Goal: Information Seeking & Learning: Learn about a topic

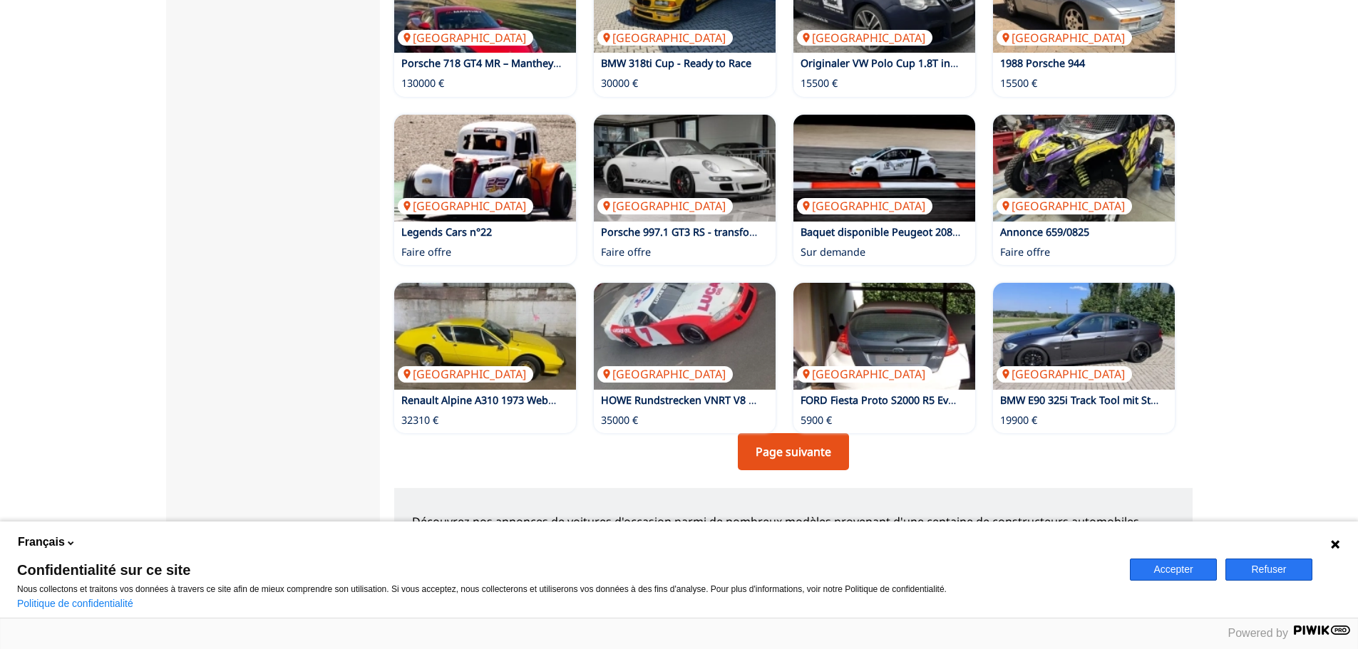
scroll to position [927, 0]
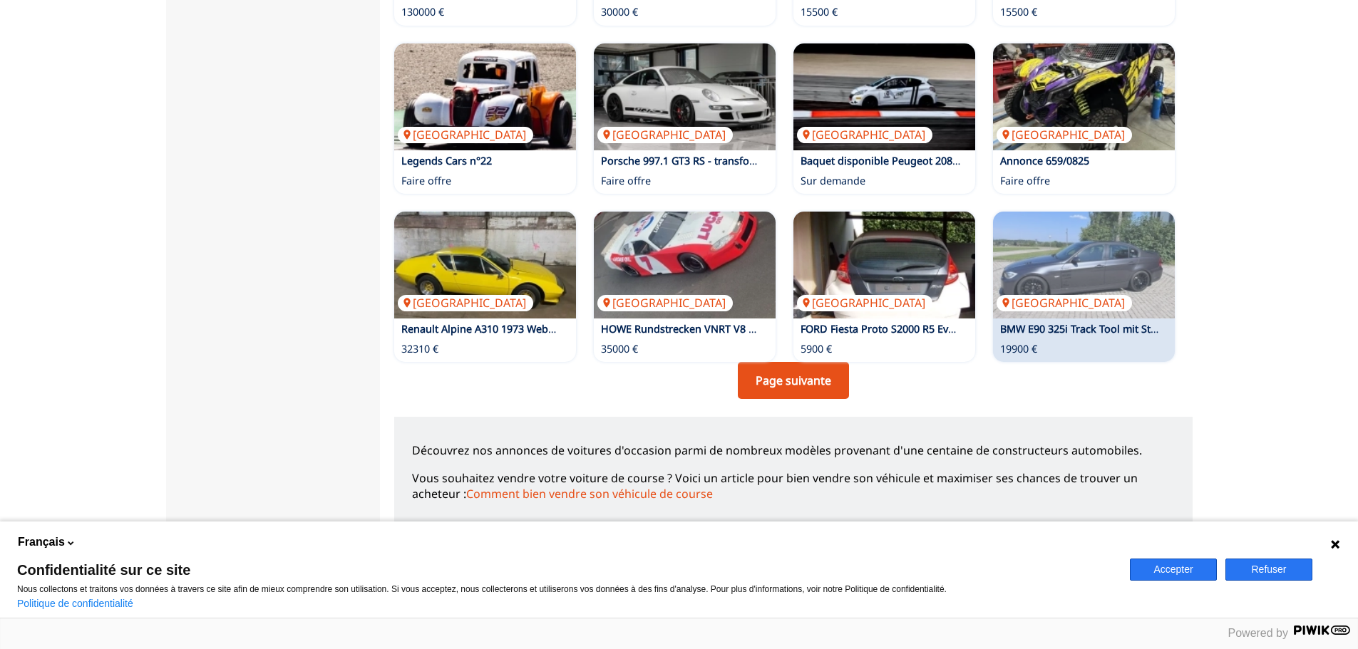
click at [1043, 333] on link "BMW E90 325i Track Tool mit Straßenzulassung" at bounding box center [1114, 329] width 228 height 14
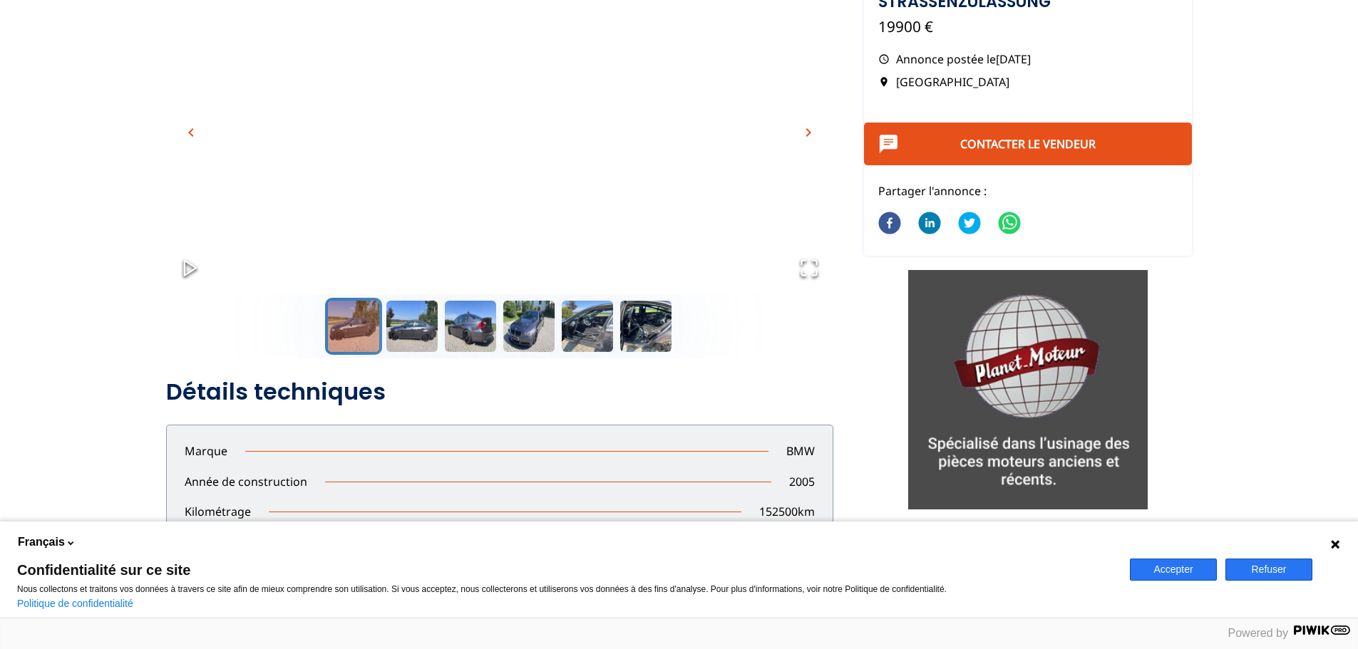
scroll to position [71, 0]
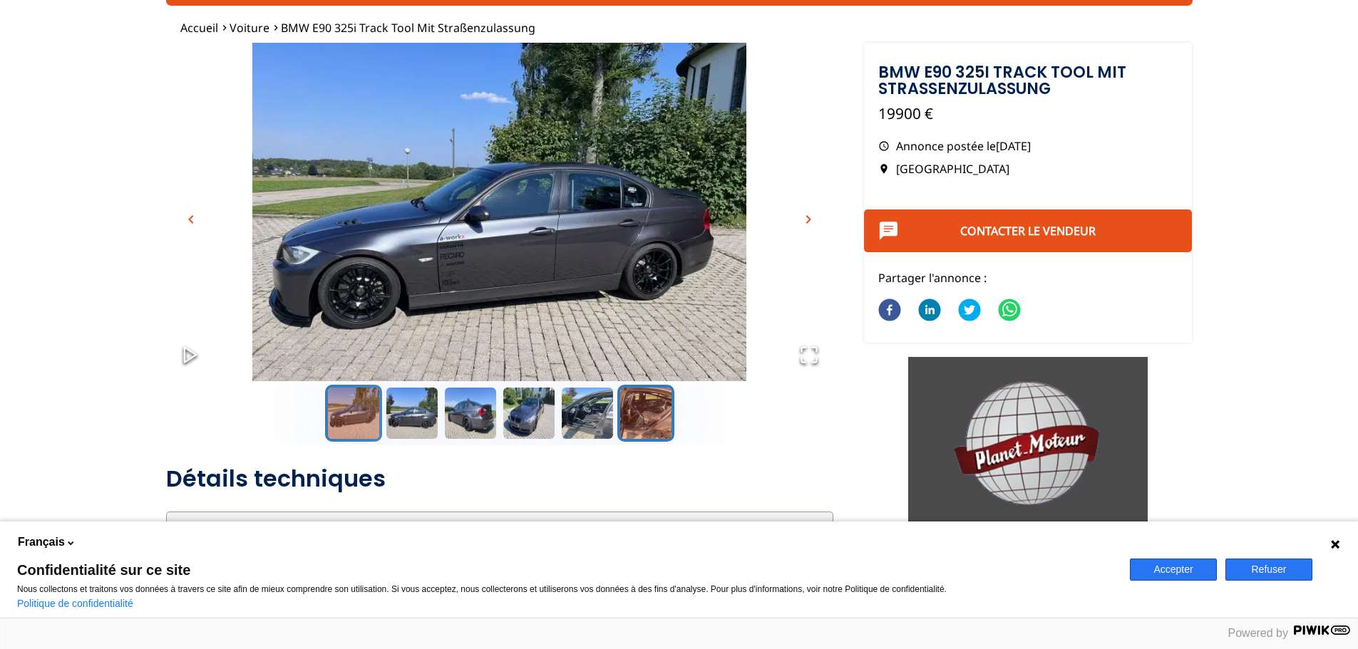
click at [643, 425] on button "Go to Slide 6" at bounding box center [645, 413] width 57 height 57
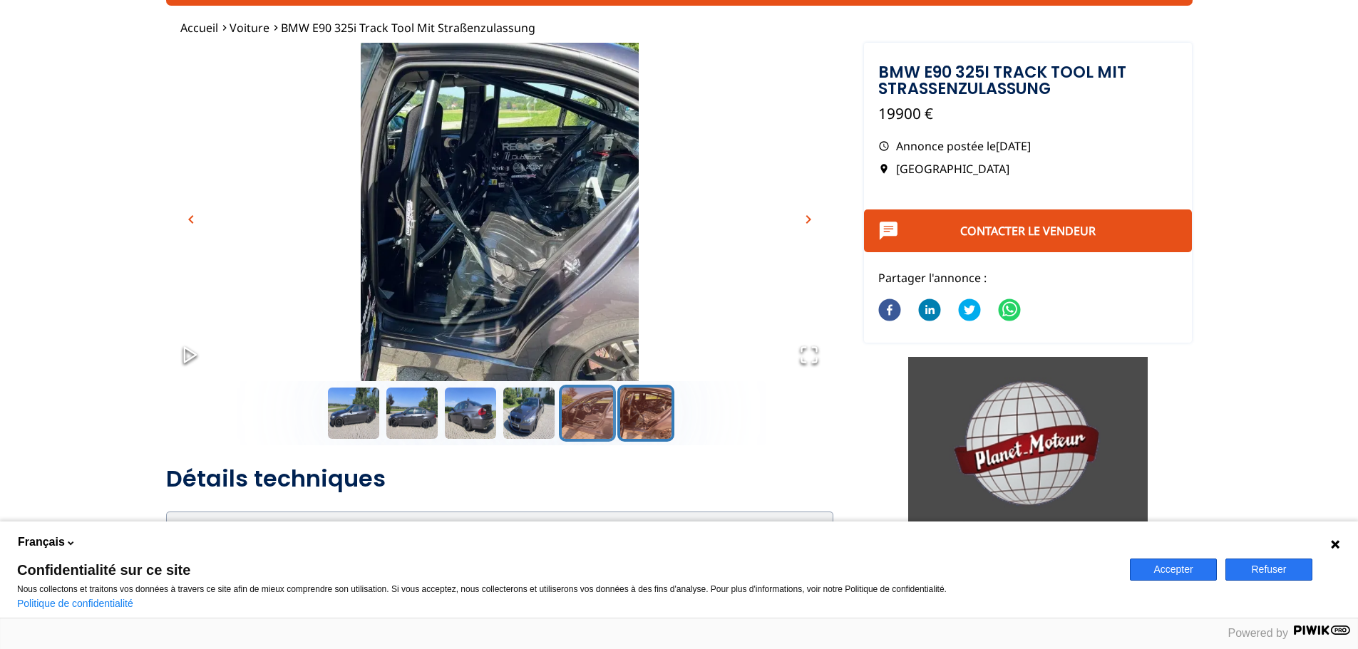
click at [568, 421] on button "Go to Slide 5" at bounding box center [587, 413] width 57 height 57
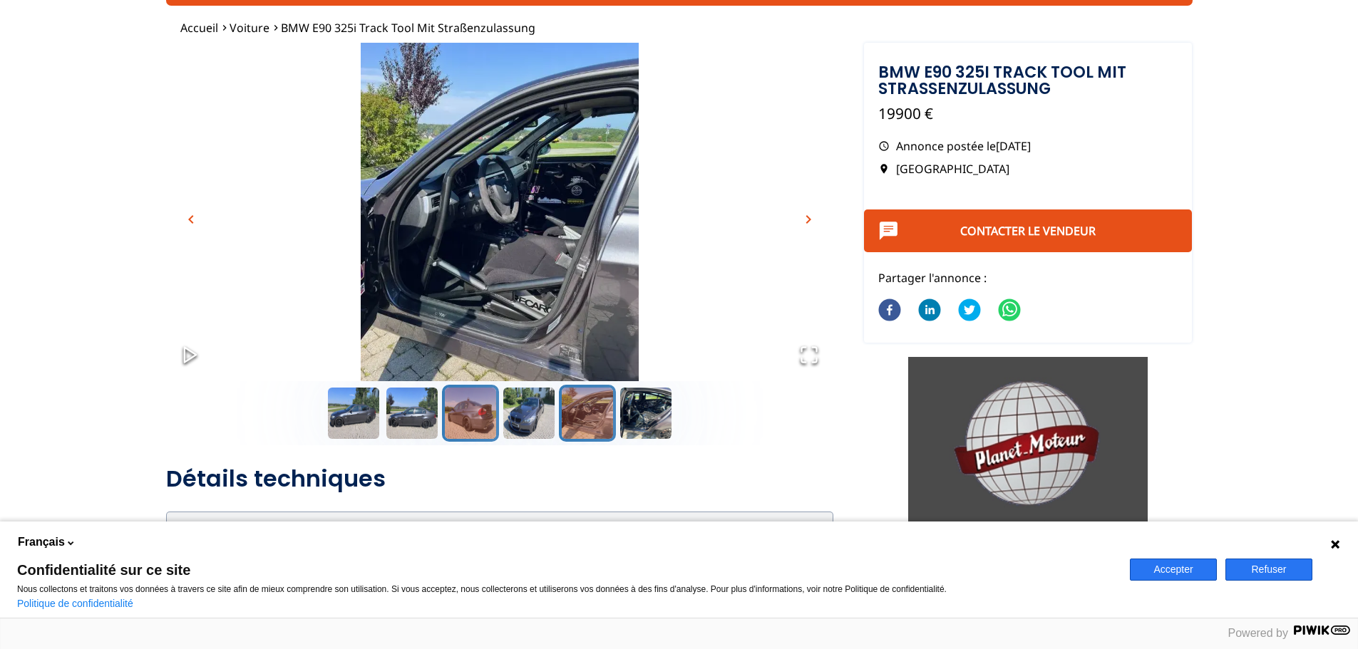
click at [465, 407] on button "Go to Slide 3" at bounding box center [470, 413] width 57 height 57
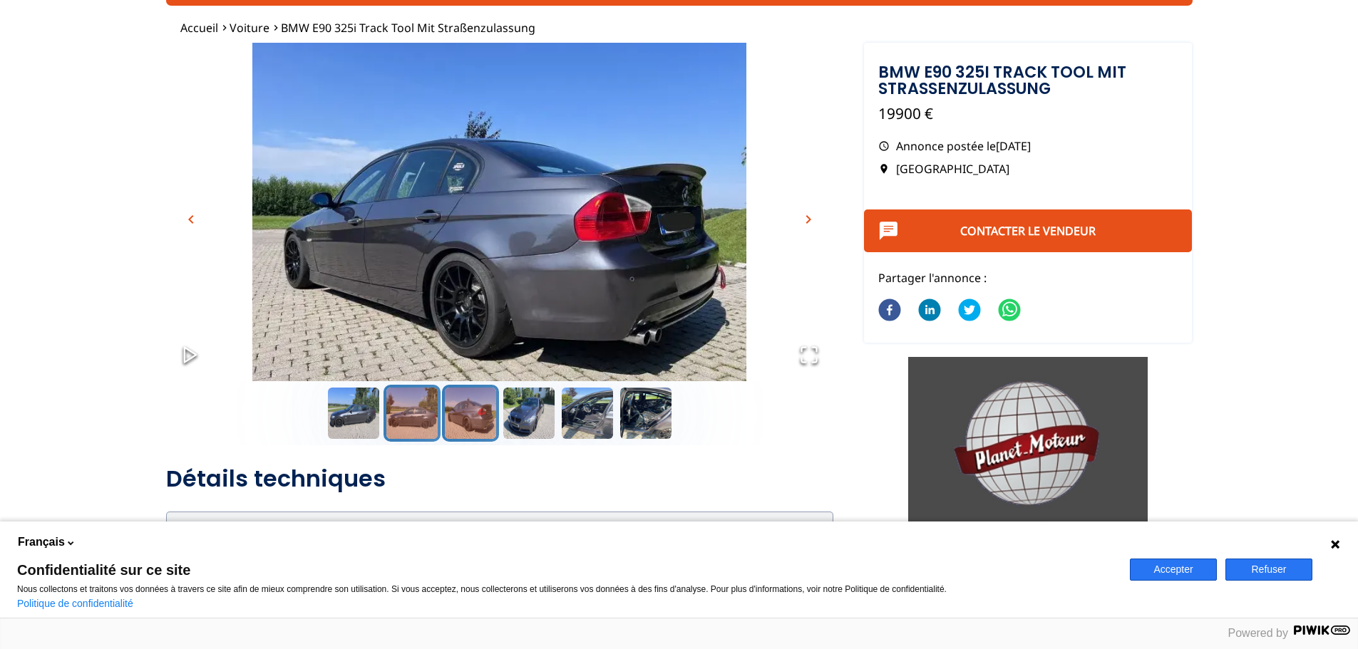
click at [431, 400] on button "Go to Slide 2" at bounding box center [412, 413] width 57 height 57
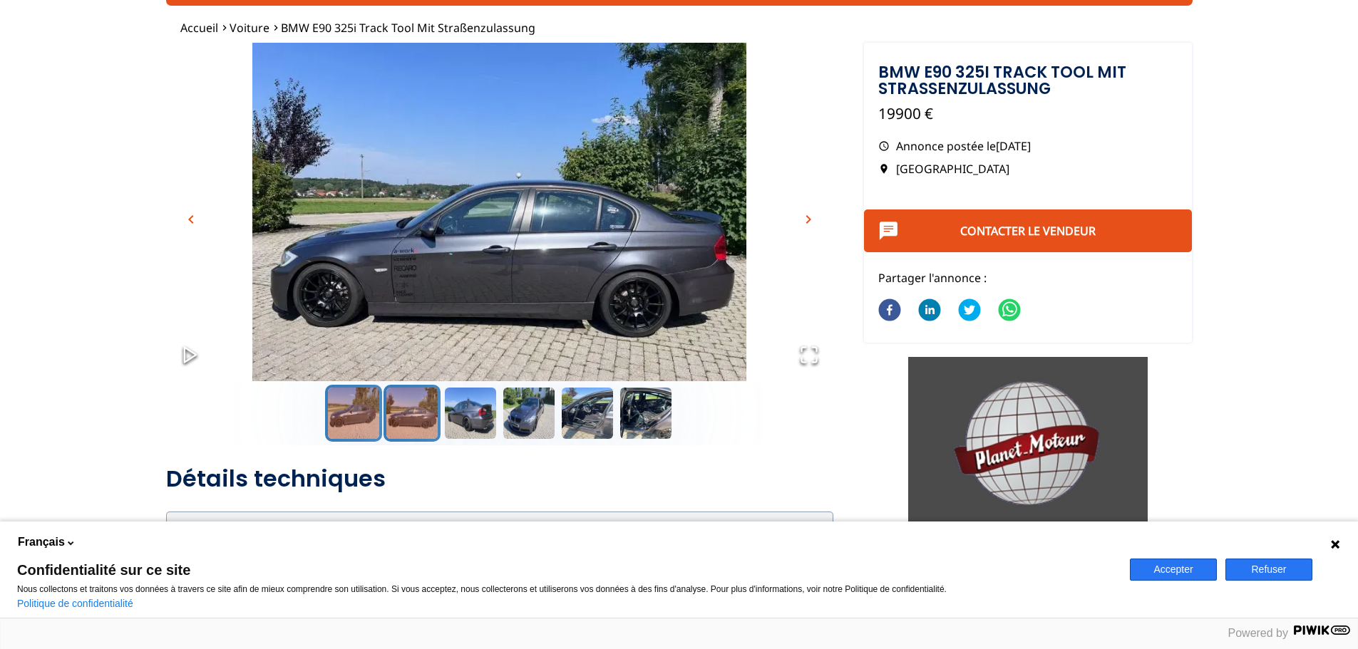
click at [349, 400] on button "Go to Slide 1" at bounding box center [353, 413] width 57 height 57
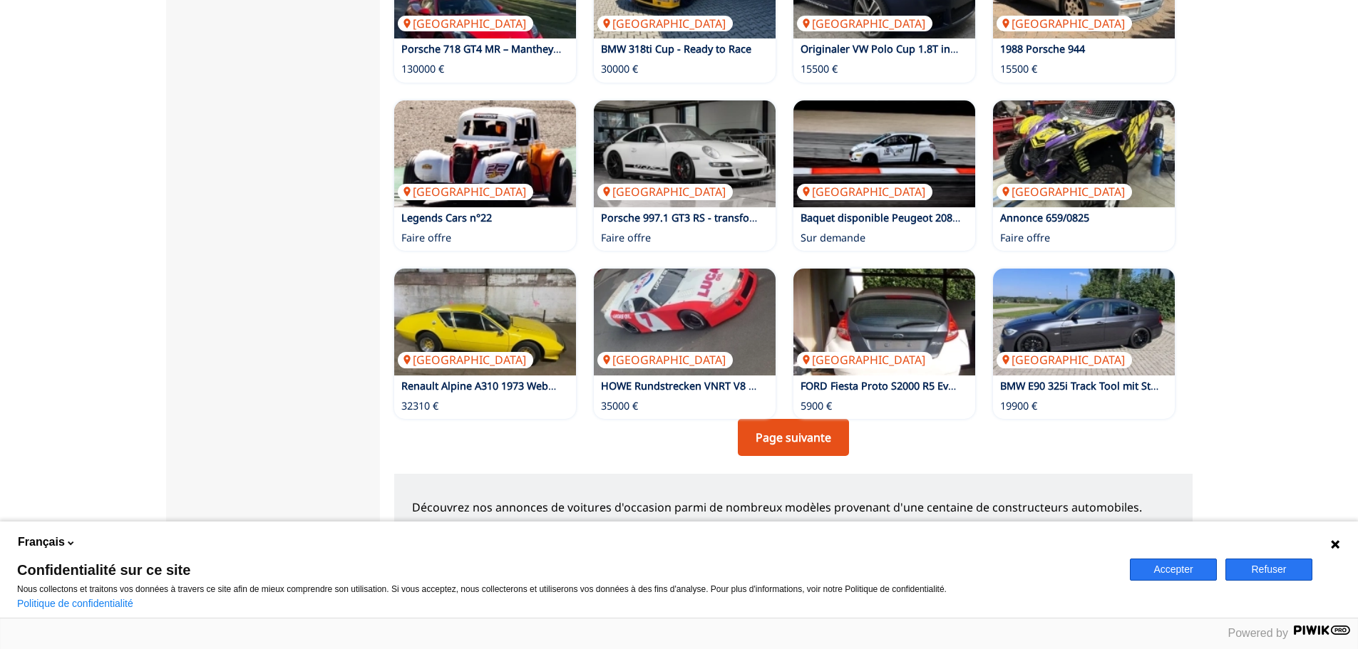
scroll to position [1121, 0]
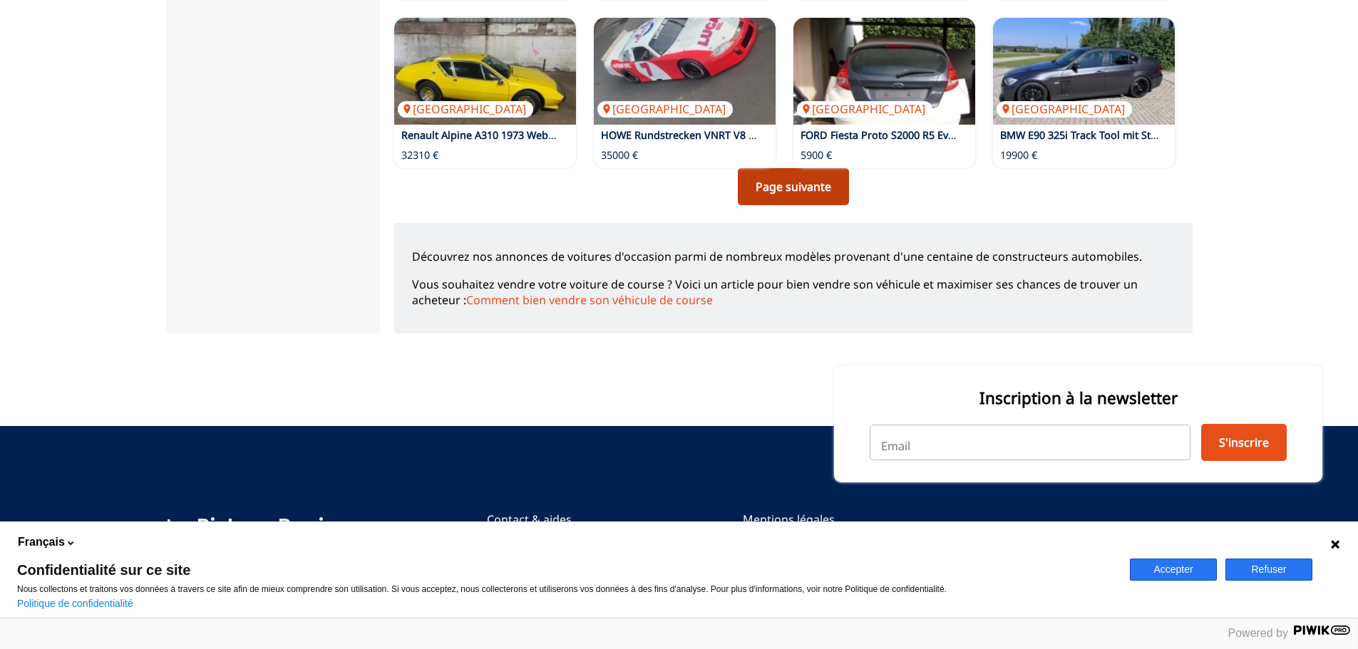
click at [798, 183] on link "Page suivante" at bounding box center [793, 186] width 111 height 37
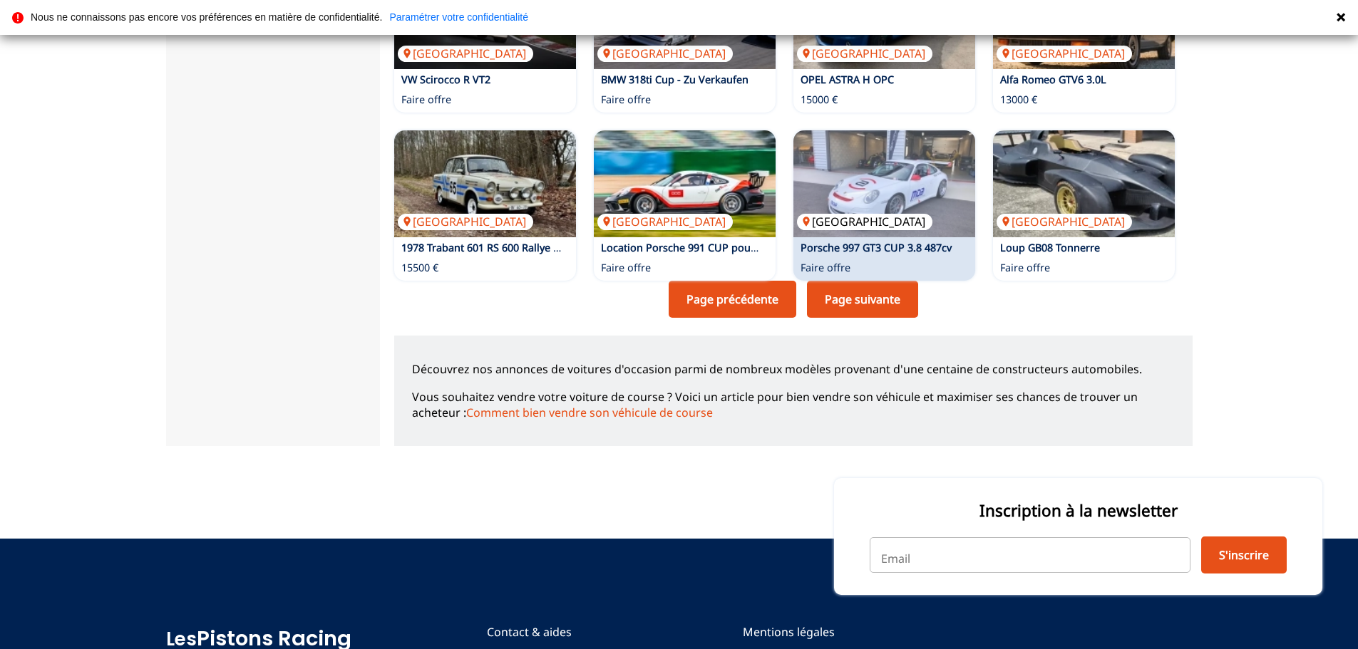
scroll to position [1121, 0]
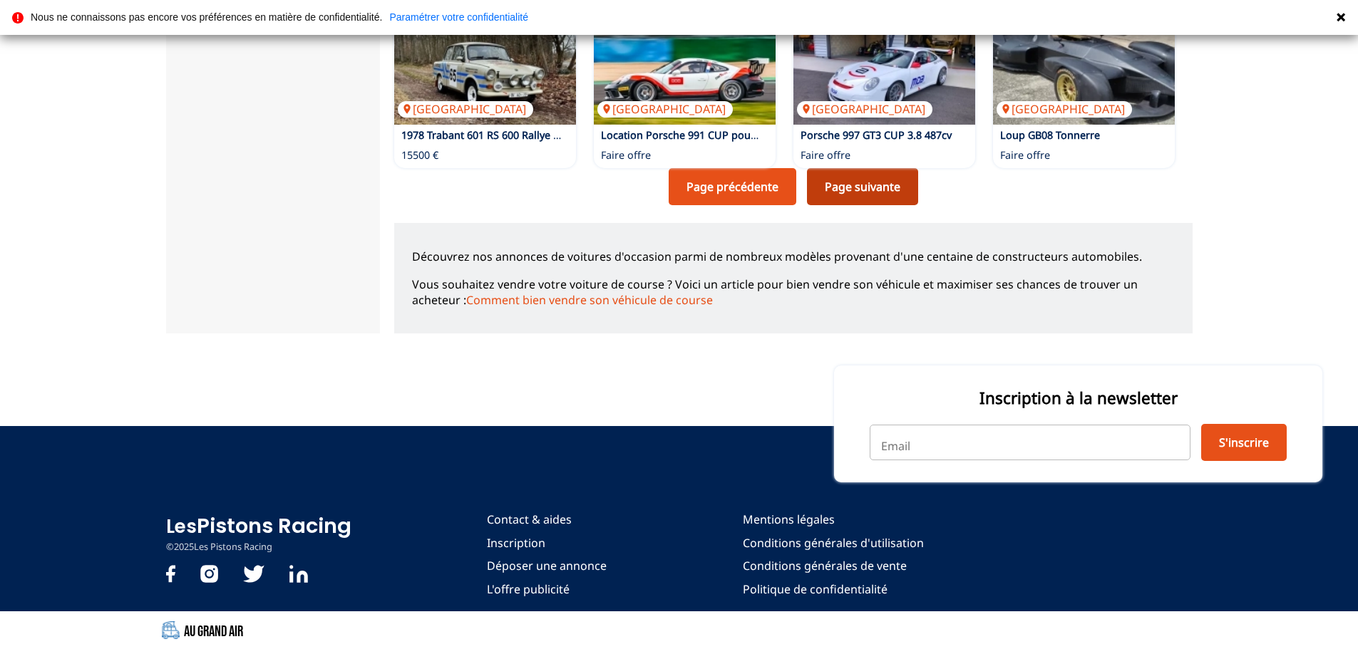
click at [871, 190] on link "Page suivante" at bounding box center [862, 186] width 111 height 37
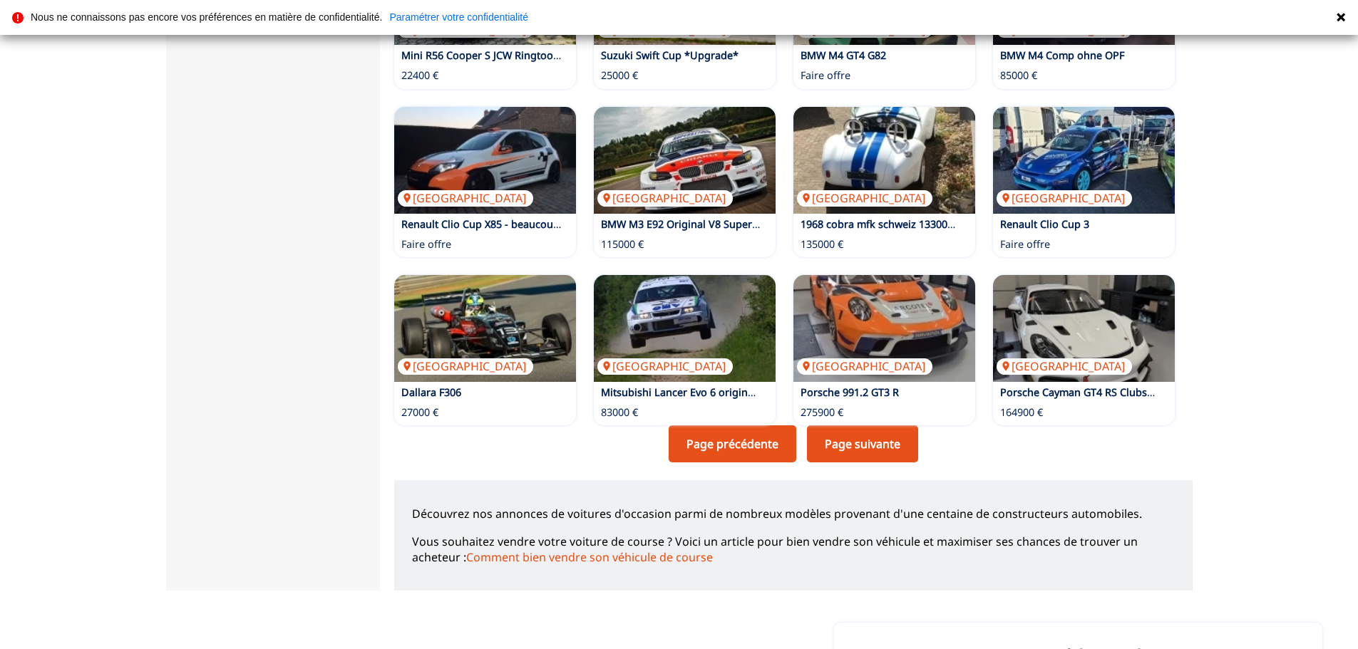
scroll to position [927, 0]
